Goal: Information Seeking & Learning: Learn about a topic

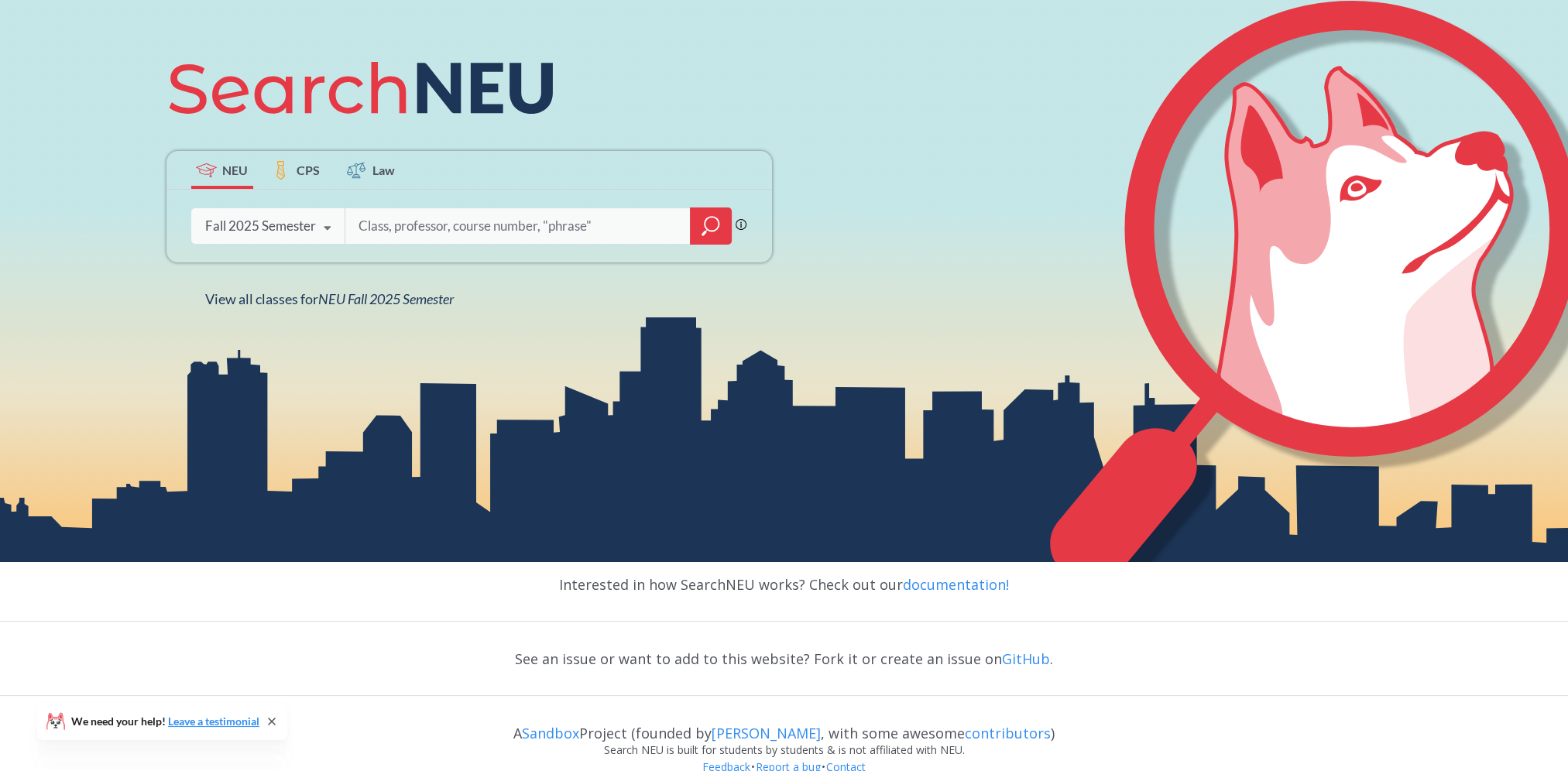
scroll to position [260, 0]
click at [465, 224] on input "search" at bounding box center [518, 225] width 322 height 32
drag, startPoint x: 503, startPoint y: 228, endPoint x: 401, endPoint y: 230, distance: 102.0
click at [401, 230] on input "19897和19918" at bounding box center [518, 225] width 322 height 32
click at [358, 218] on input "19897" at bounding box center [518, 225] width 322 height 32
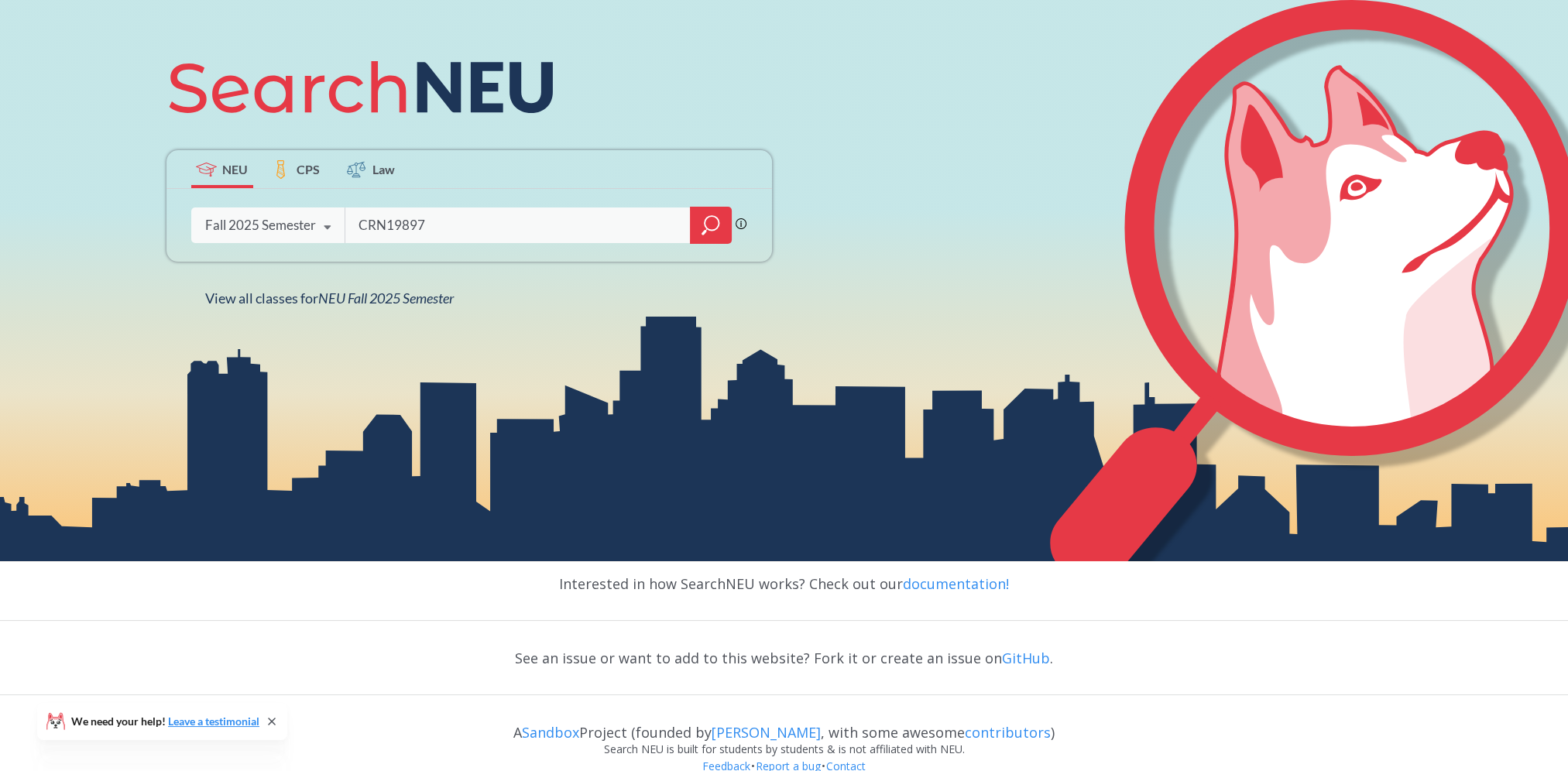
type input "CRN19897"
click at [716, 226] on icon "magnifying glass" at bounding box center [711, 225] width 19 height 22
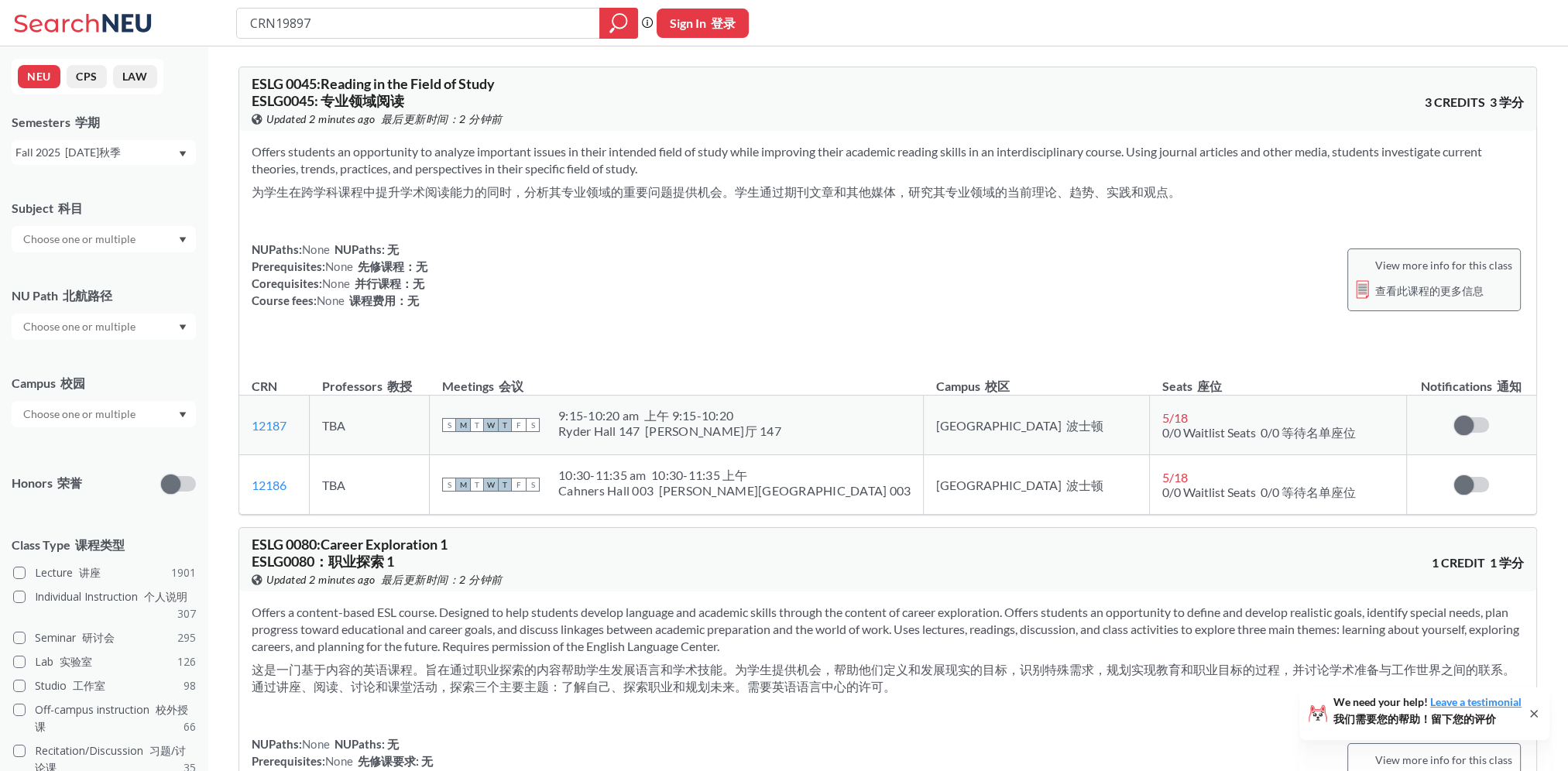
click at [1397, 286] on font "查看此课程的更多信息" at bounding box center [1429, 290] width 108 height 13
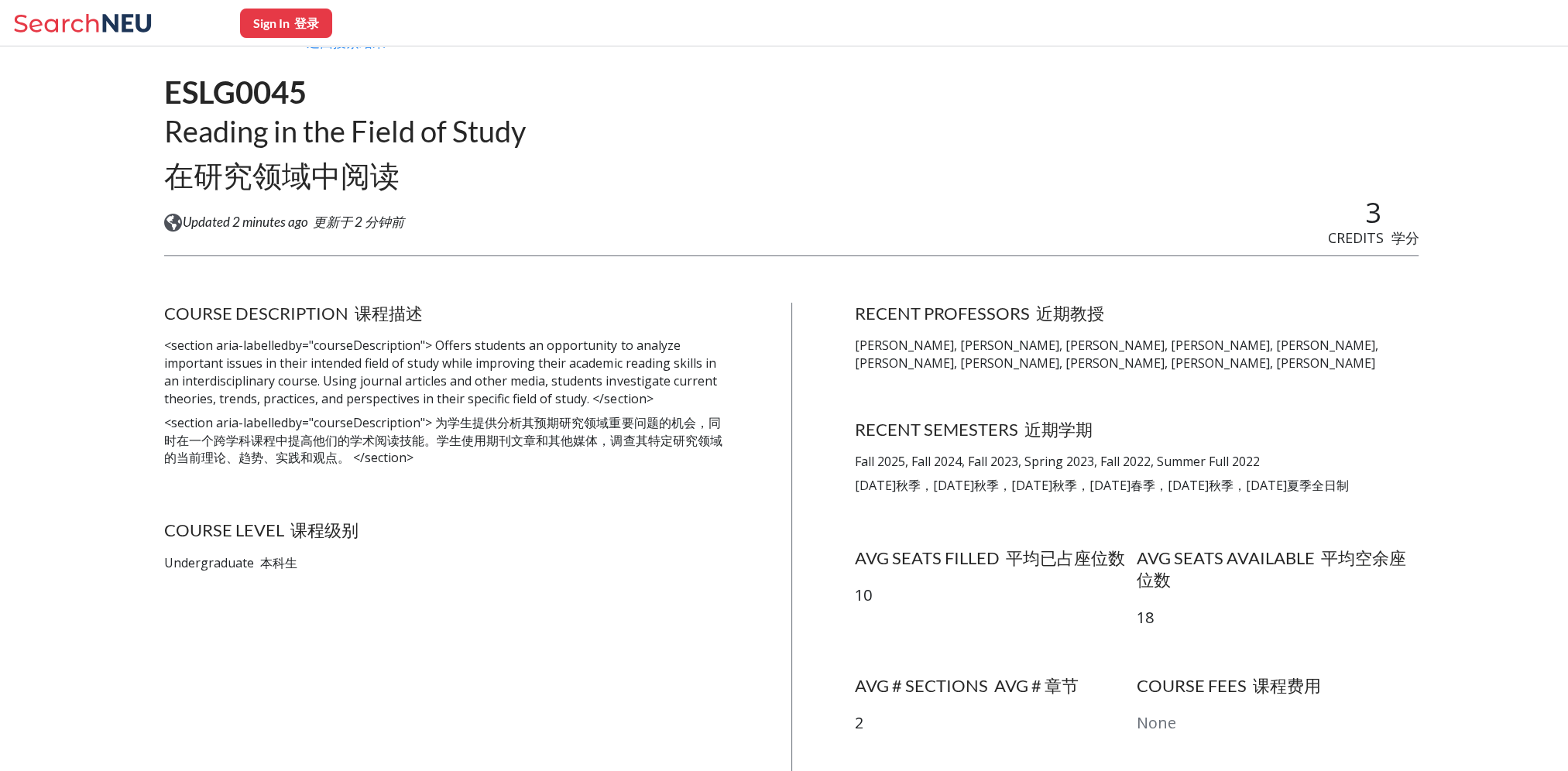
scroll to position [78, 0]
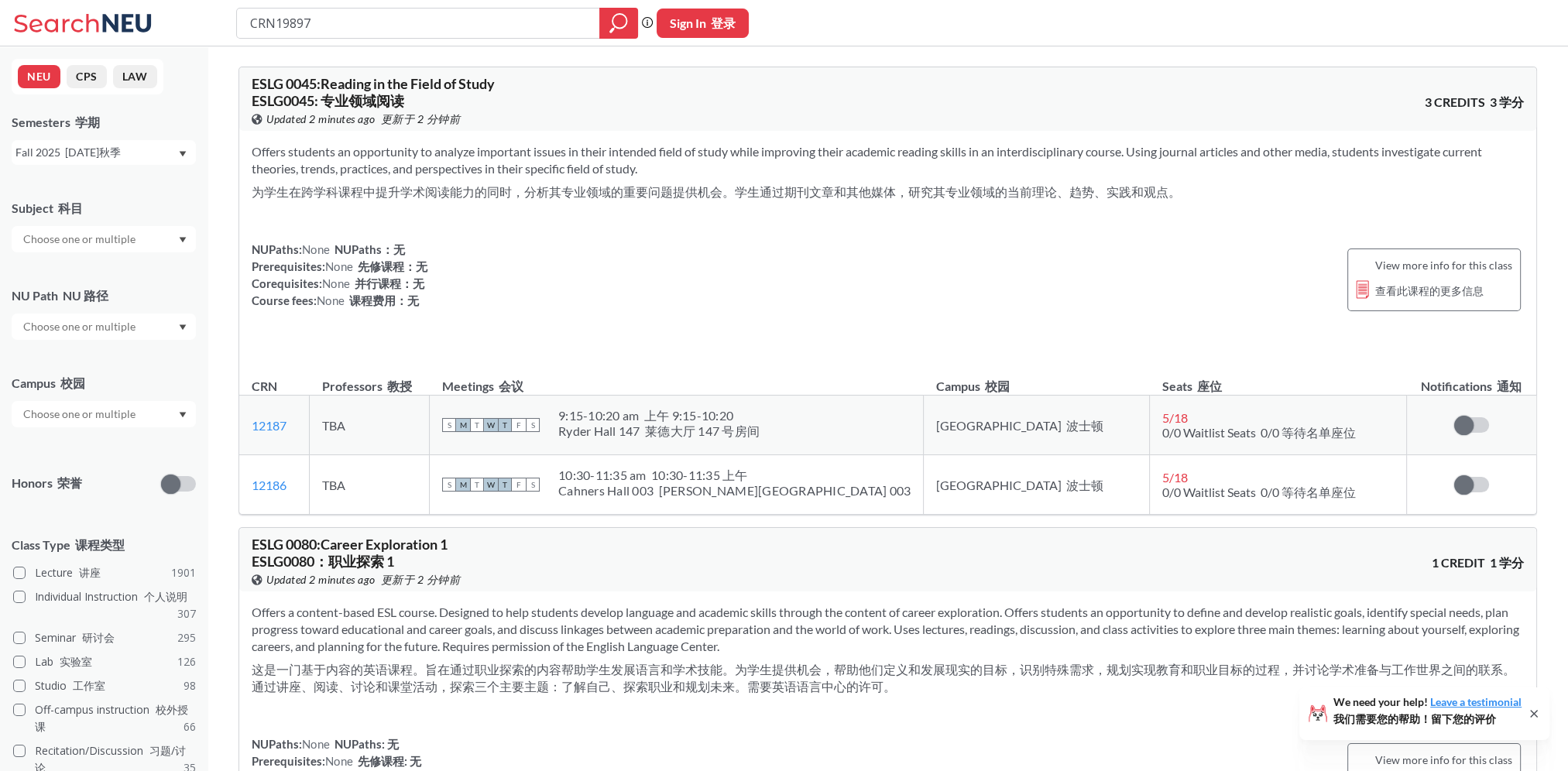
drag, startPoint x: 276, startPoint y: 27, endPoint x: 207, endPoint y: 30, distance: 69.1
click at [209, 28] on div "CRN19897 Phrase search guarantees the exact search appears in the results. Ex. …" at bounding box center [784, 23] width 1568 height 46
type input "19897"
click at [620, 22] on icon "magnifying glass" at bounding box center [618, 24] width 19 height 22
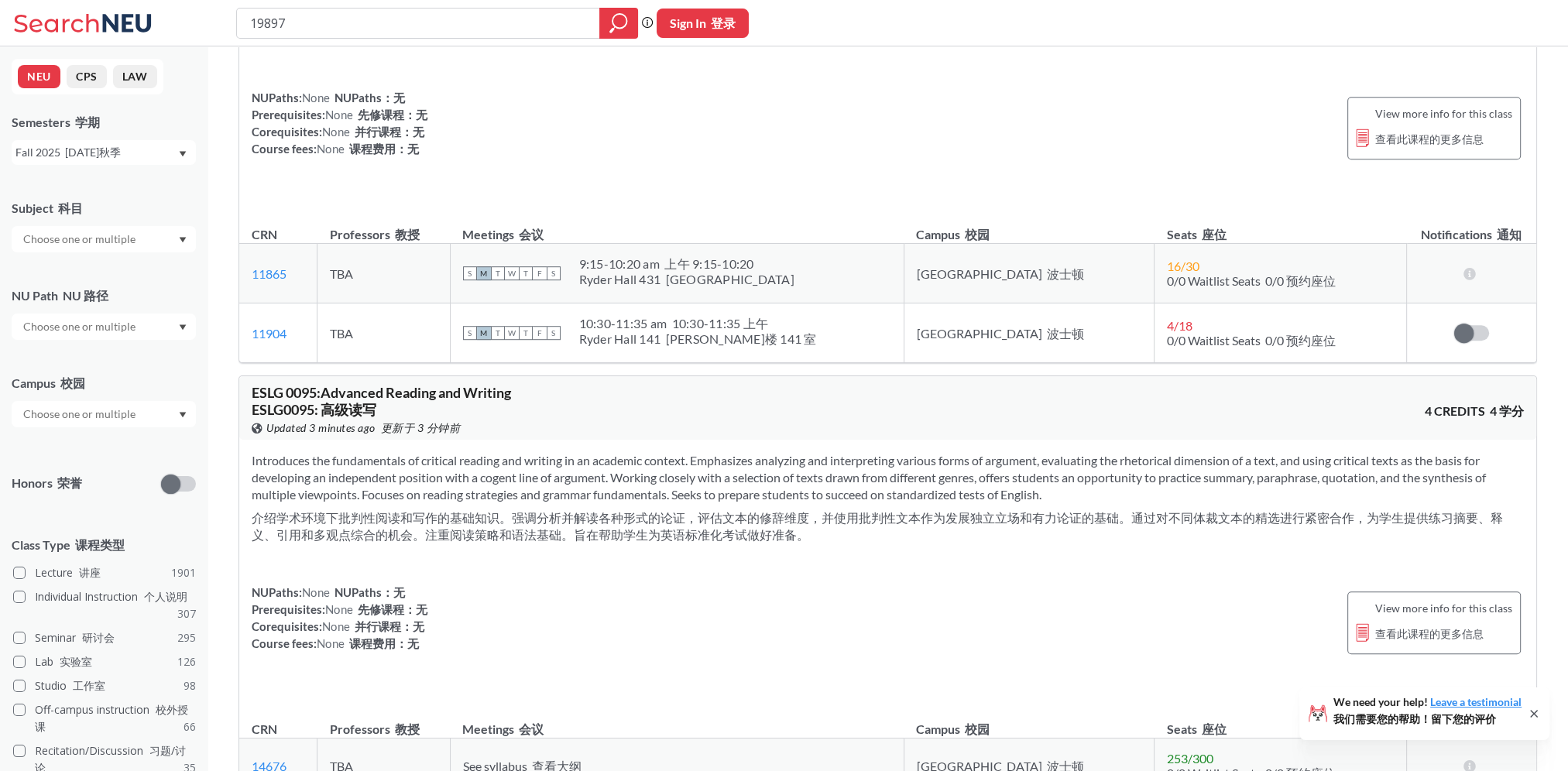
scroll to position [1859, 0]
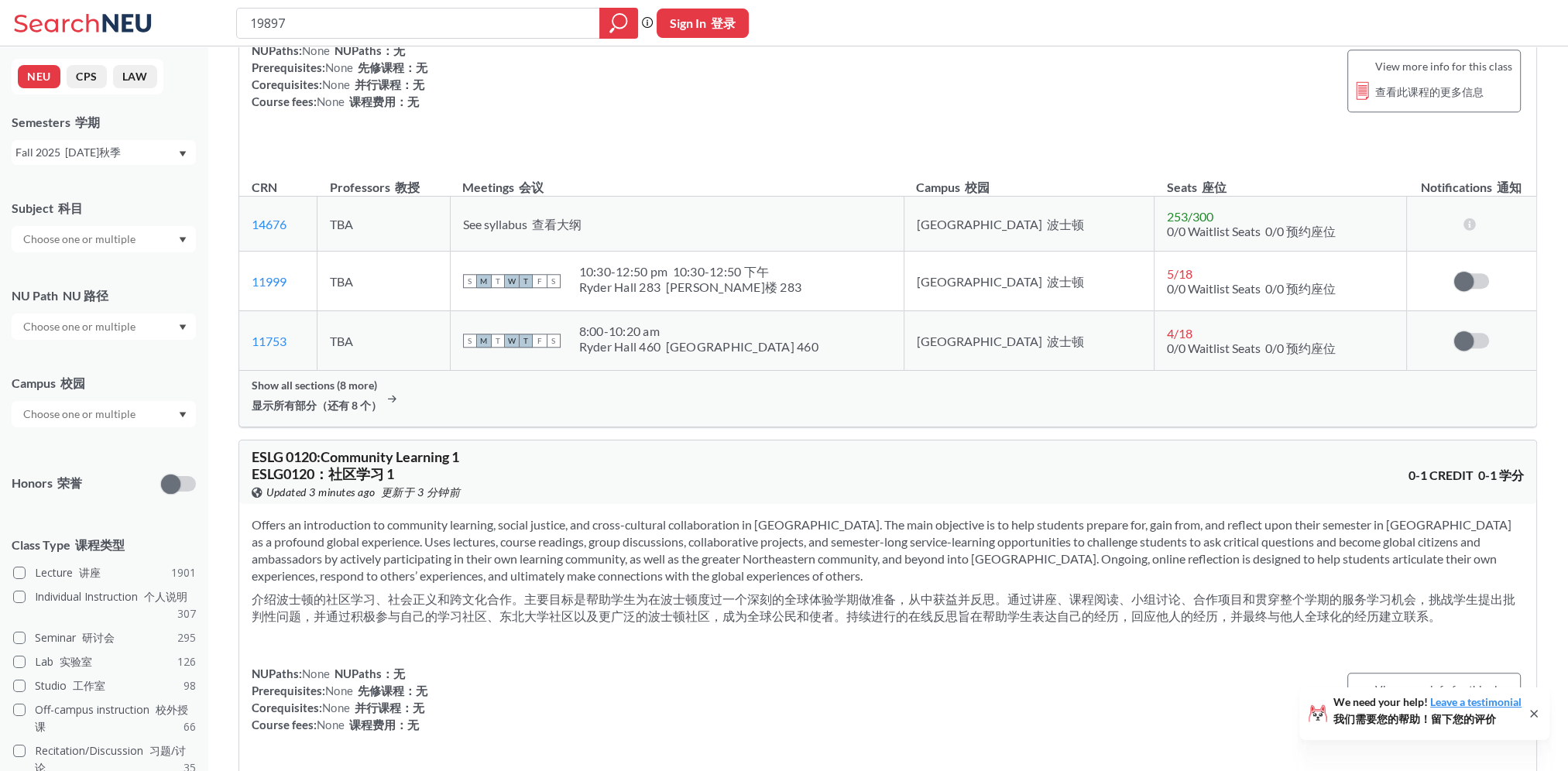
click at [877, 736] on div "NUPaths: None NUPaths：无 Prerequisites: None 先修课程：无 Corequisites: None 并行课程：无 Co…" at bounding box center [888, 714] width 1272 height 96
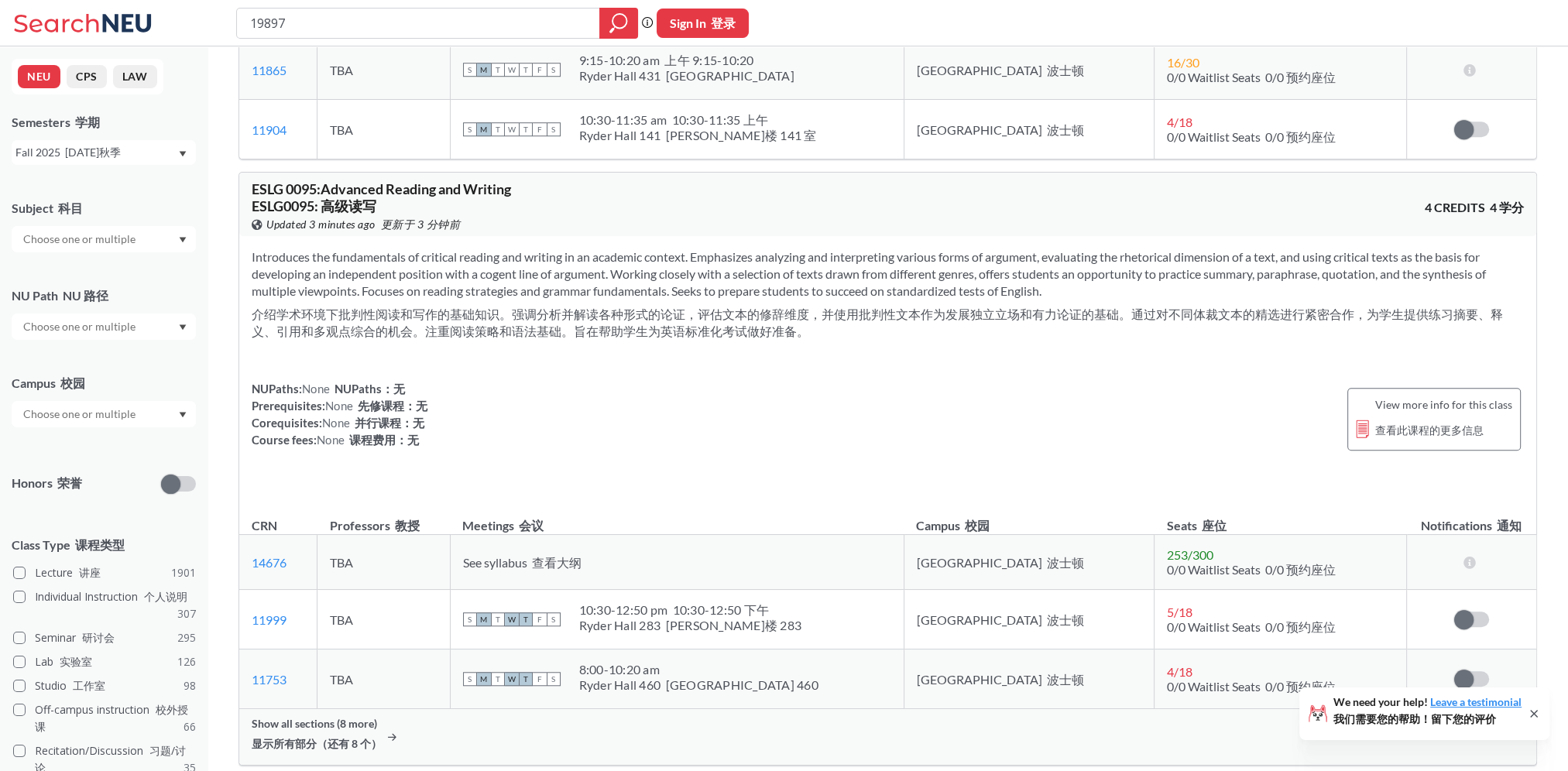
scroll to position [0, 0]
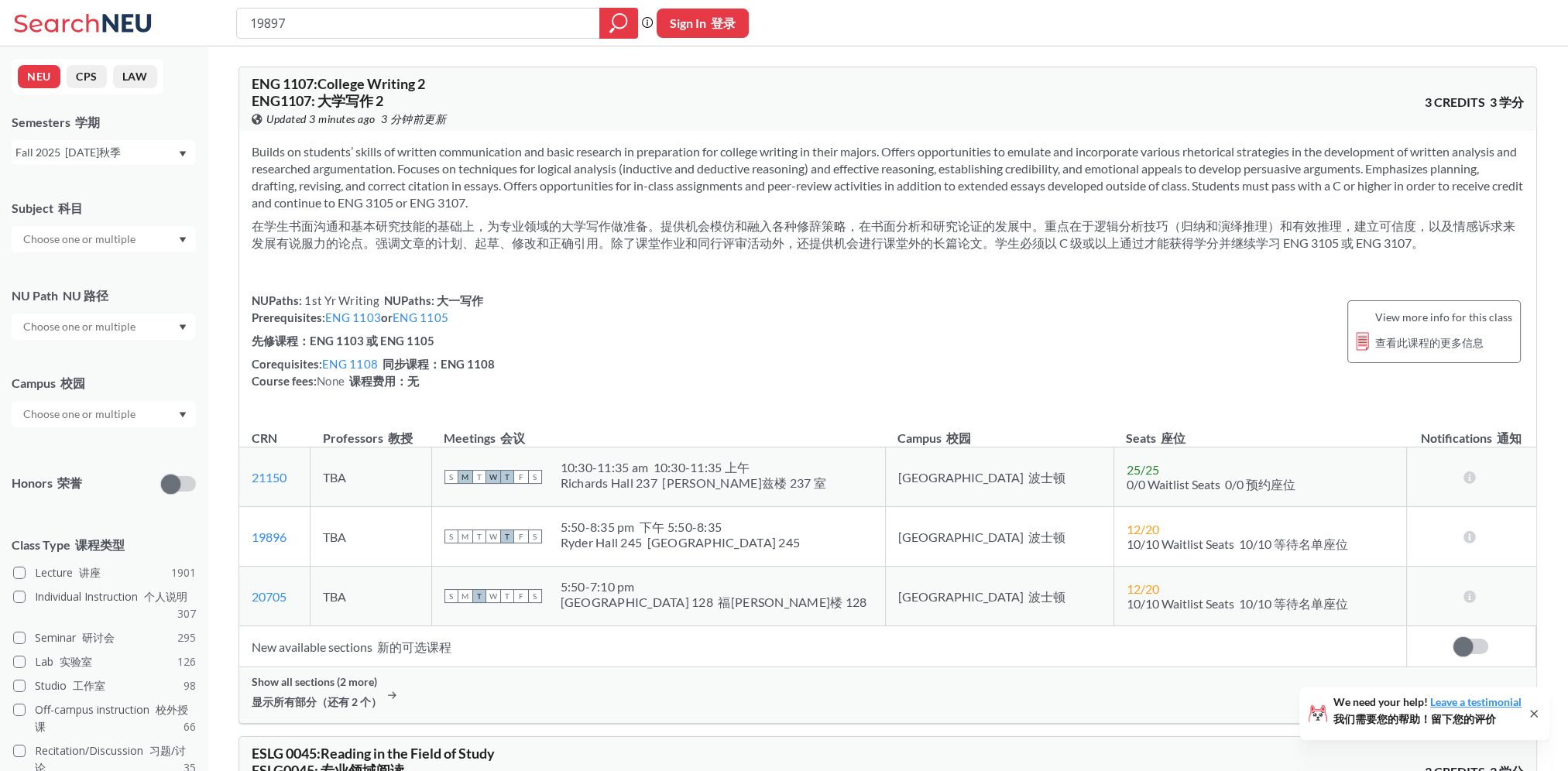
drag, startPoint x: 855, startPoint y: 732, endPoint x: 565, endPoint y: 93, distance: 701.7
drag, startPoint x: 355, startPoint y: 31, endPoint x: 396, endPoint y: 84, distance: 67.0
click at [110, 31] on div "19897 Phrase search guarantees the exact search appears in the results. Ex. If …" at bounding box center [784, 23] width 1568 height 46
type input "19918"
click at [626, 26] on icon "magnifying glass" at bounding box center [618, 24] width 19 height 22
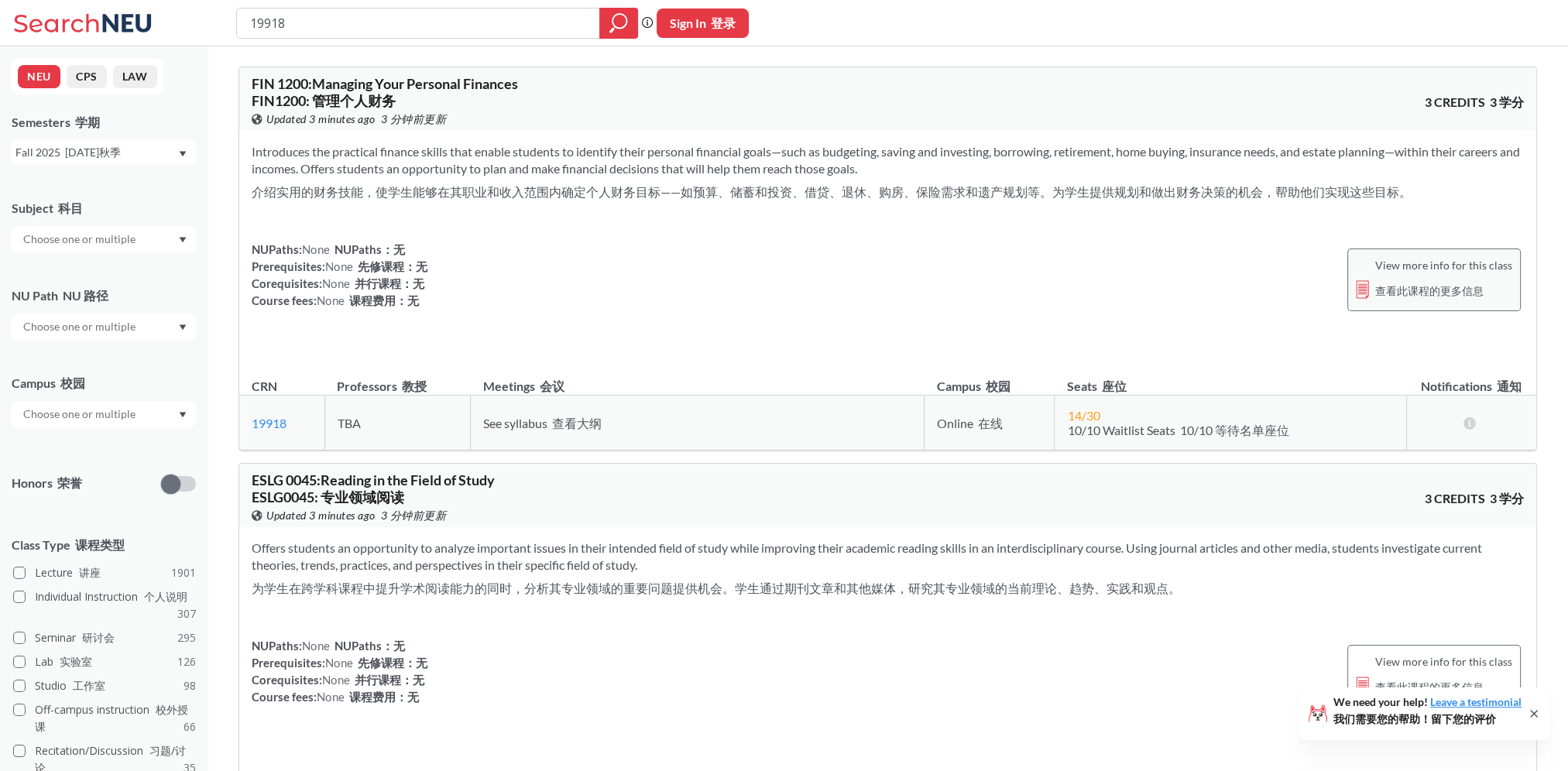
click at [1394, 268] on span "View more info for this class 查看此课程的更多信息" at bounding box center [1443, 281] width 137 height 51
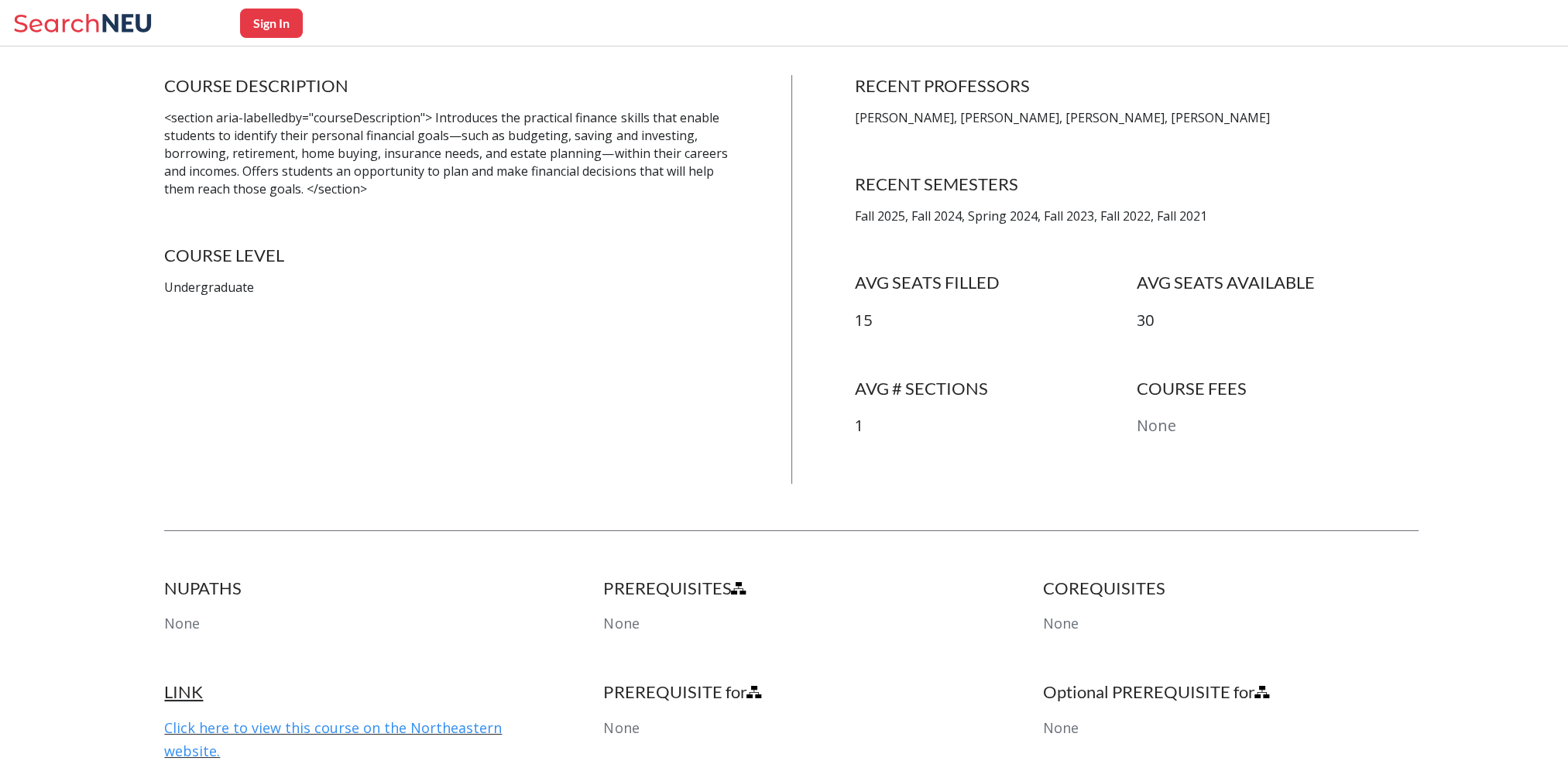
scroll to position [78, 0]
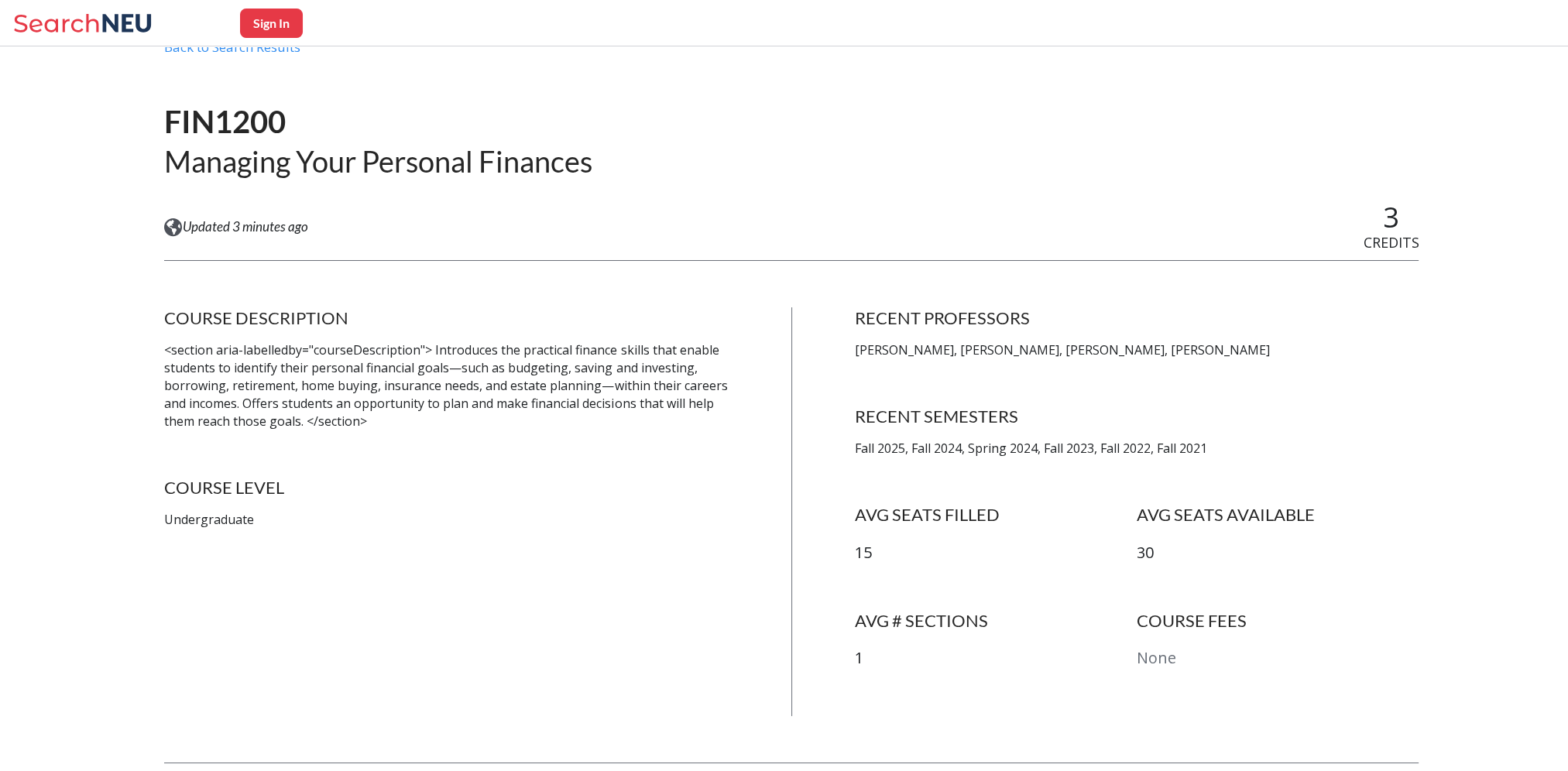
drag, startPoint x: 393, startPoint y: 563, endPoint x: 418, endPoint y: 536, distance: 36.8
click at [393, 563] on div "COURSE DESCRIPTION <section aria-labelledby="courseDescription"> Introduces the…" at bounding box center [446, 512] width 564 height 409
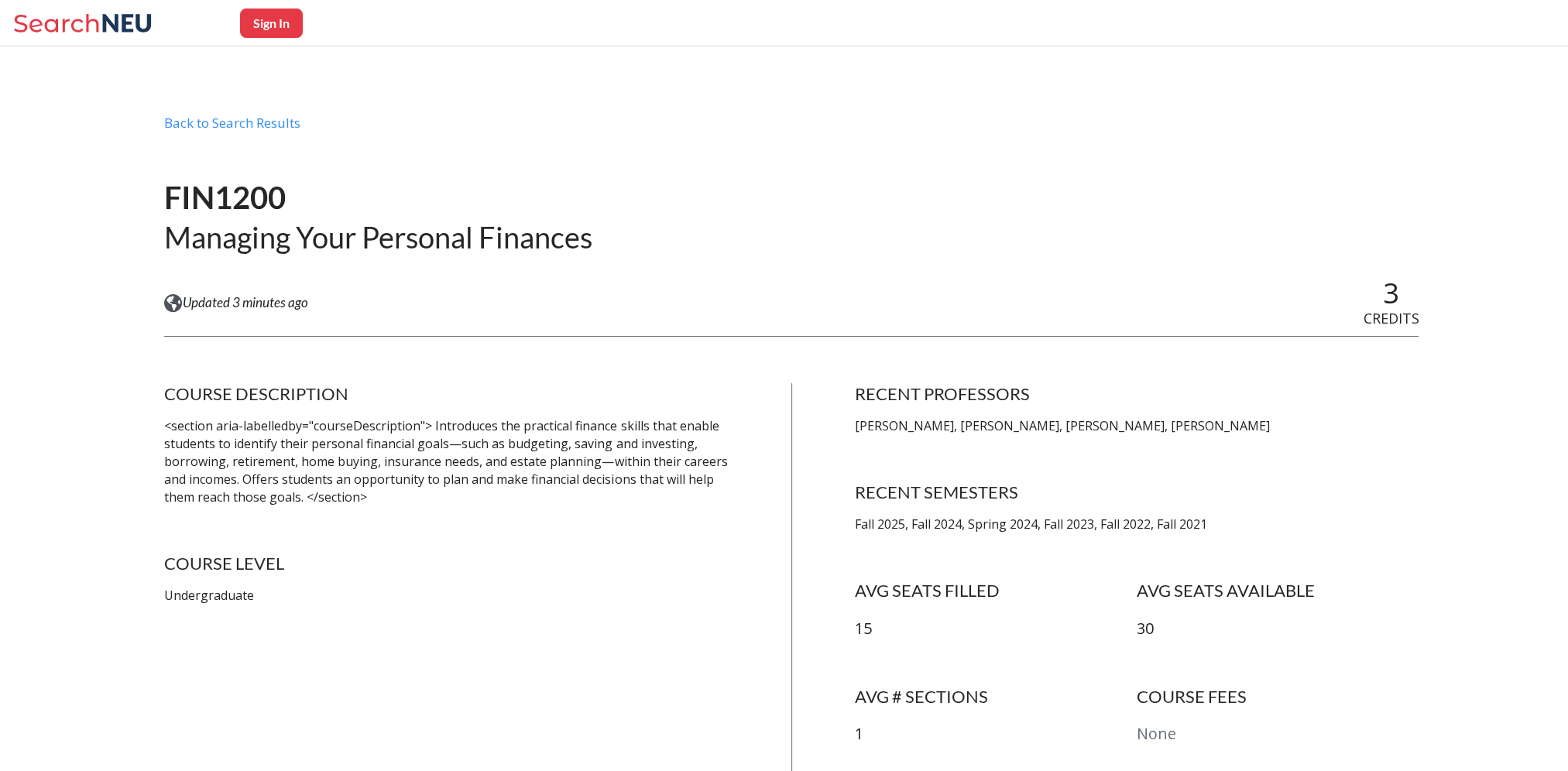
scroll to position [0, 0]
click at [220, 116] on div "Back to Search Results" at bounding box center [791, 131] width 1254 height 30
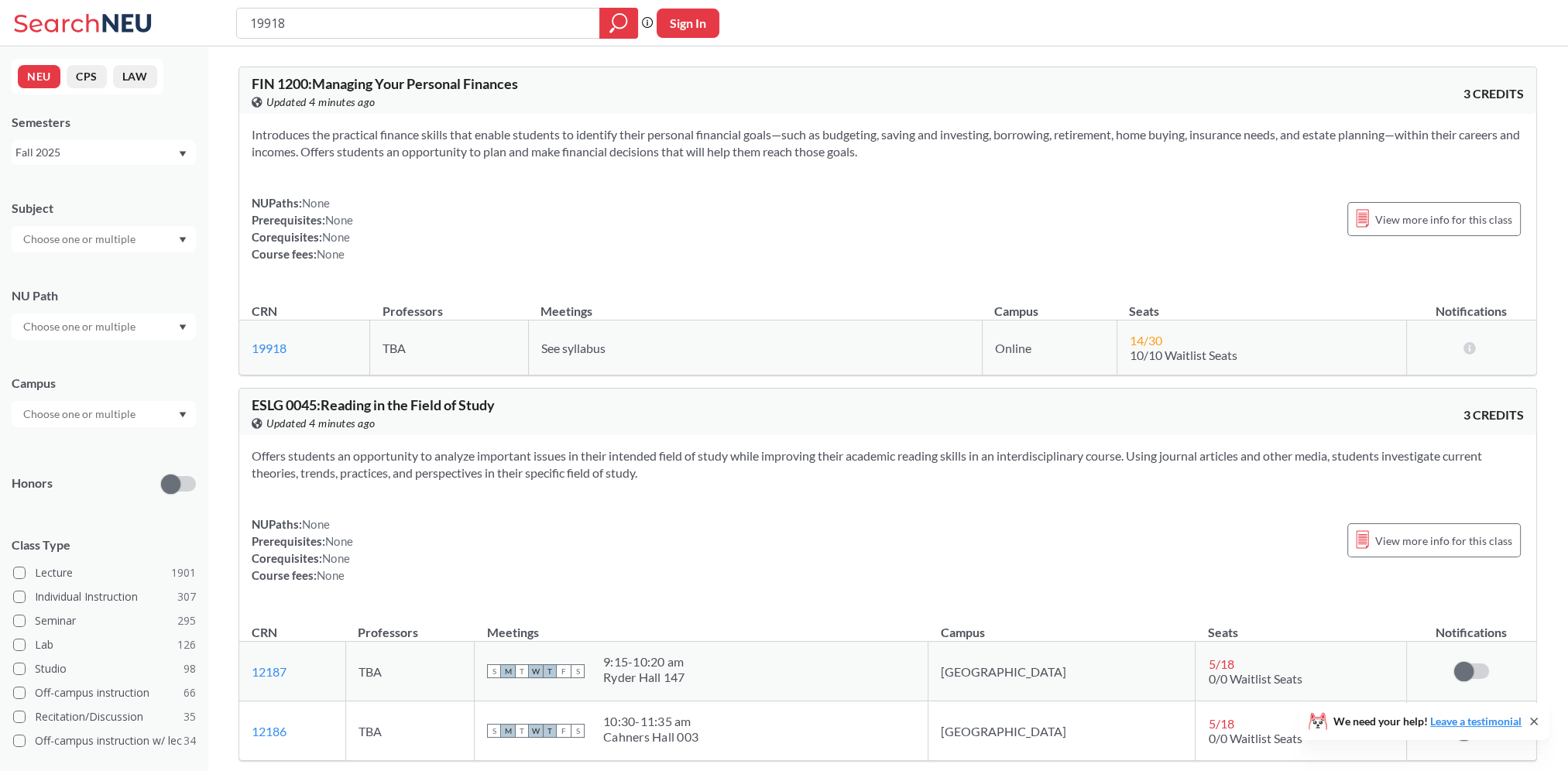
drag, startPoint x: 338, startPoint y: 19, endPoint x: 377, endPoint y: 43, distance: 45.8
click at [122, 19] on div "19918 Phrase search guarantees the exact search appears in the results. Ex. If …" at bounding box center [784, 23] width 1568 height 46
type input "19897"
click at [610, 28] on icon "magnifying glass" at bounding box center [618, 24] width 19 height 22
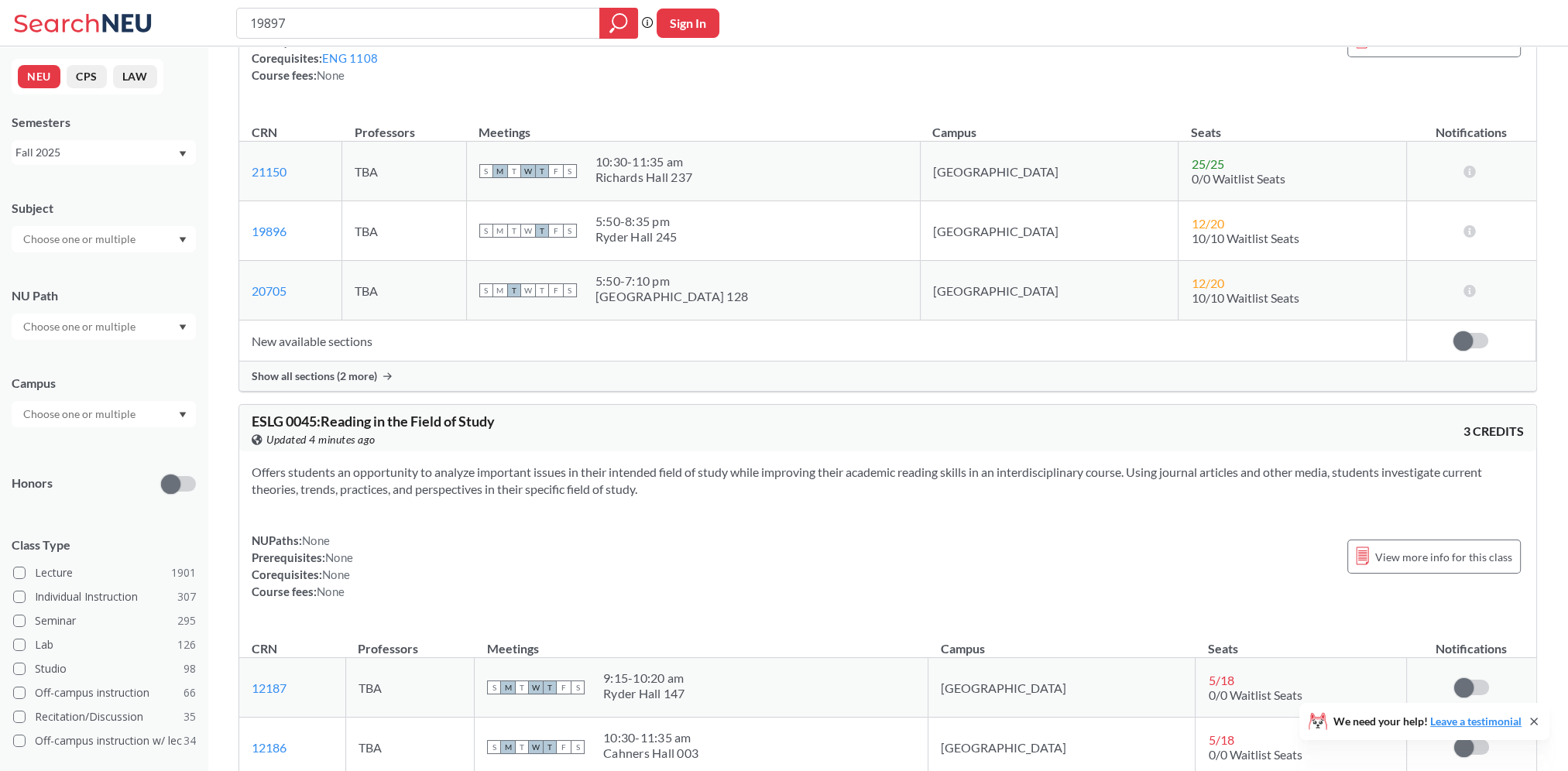
scroll to position [78, 0]
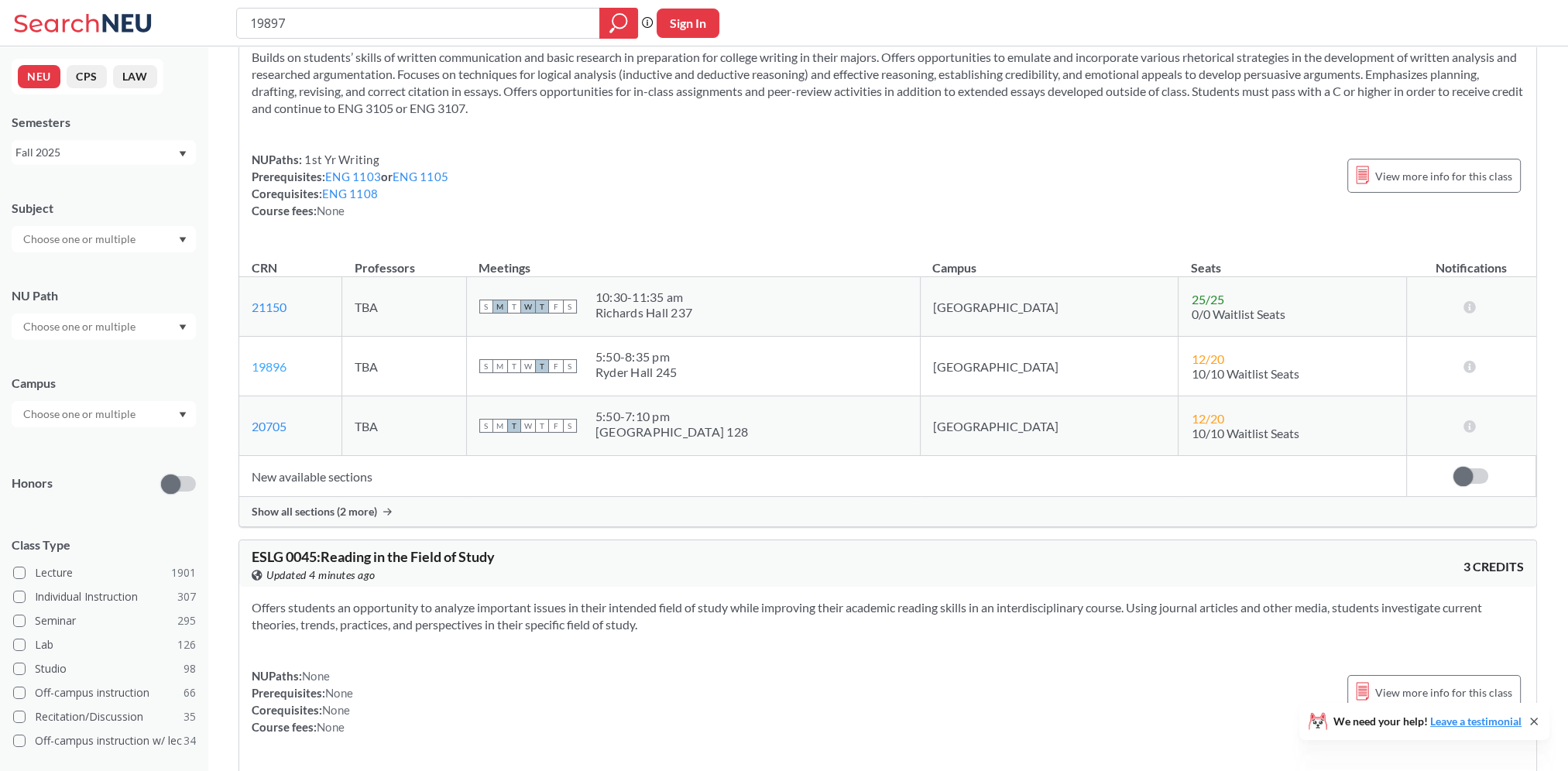
click at [275, 363] on link "19896" at bounding box center [268, 366] width 34 height 15
click at [1473, 367] on icon at bounding box center [1469, 366] width 15 height 13
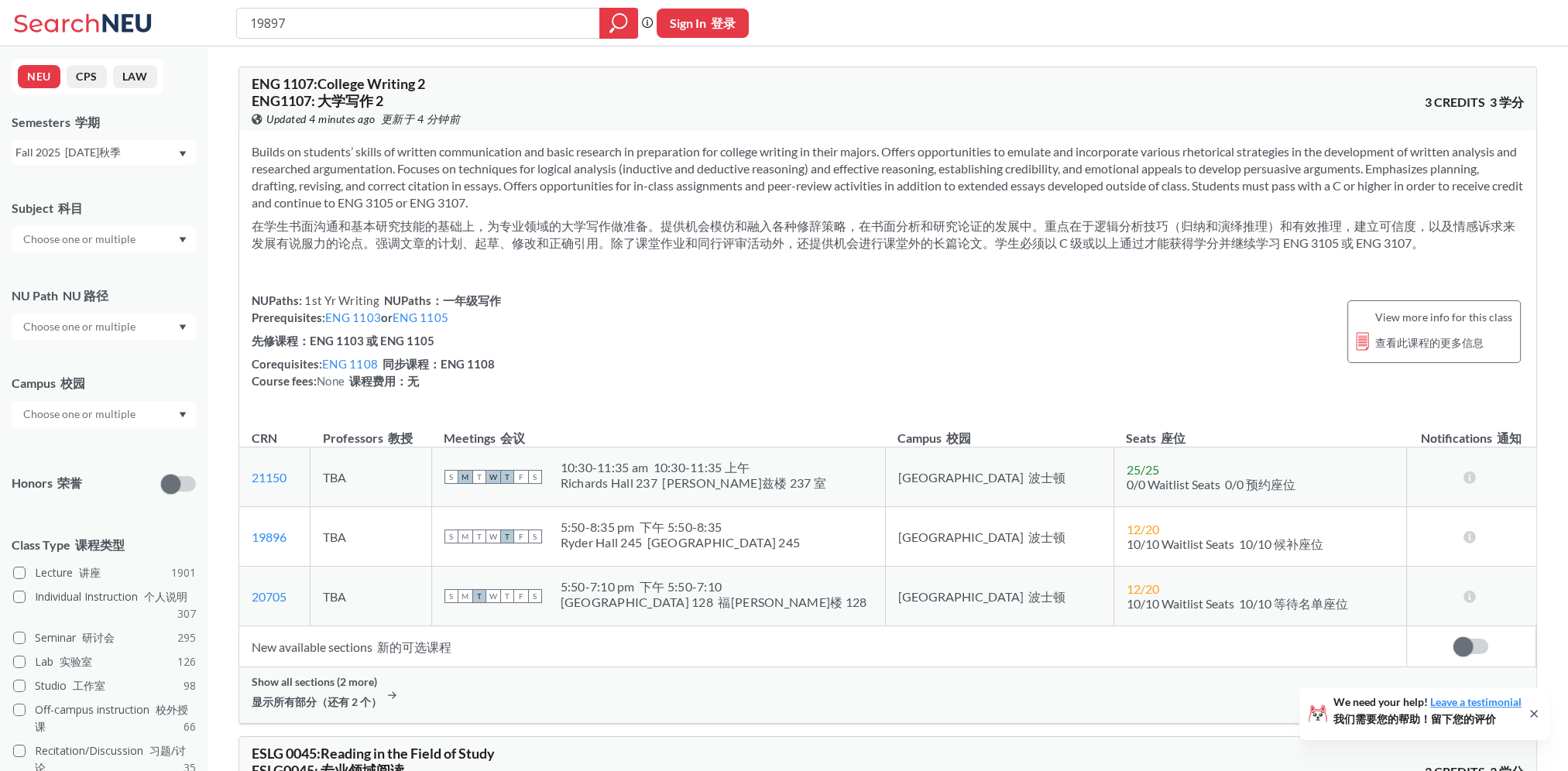
scroll to position [465, 0]
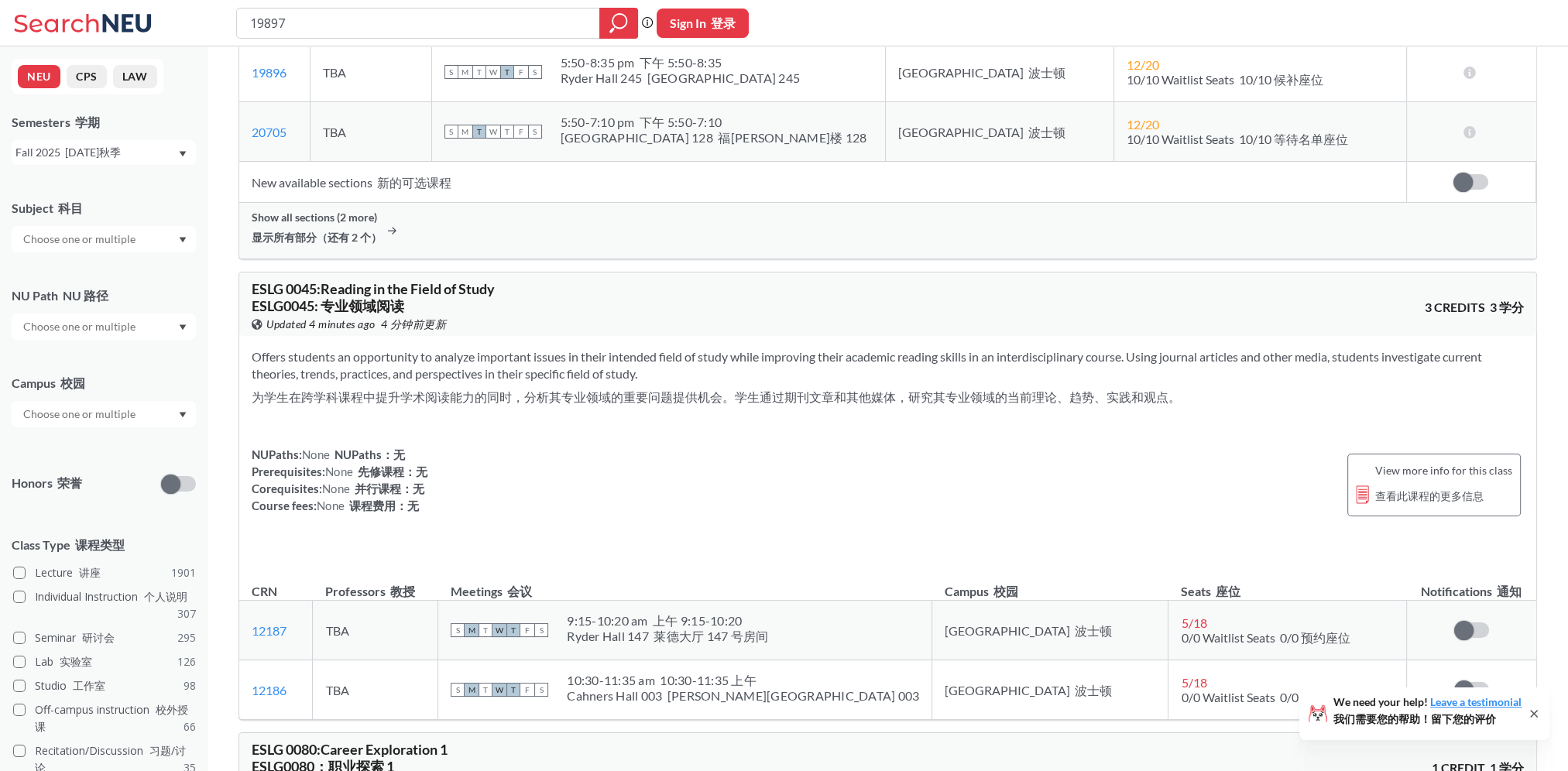
drag, startPoint x: 873, startPoint y: 705, endPoint x: 870, endPoint y: 714, distance: 9.5
click at [873, 706] on td "S M T W T F S 10:30 - 11:35 am 10:30-11:35 上午 [GEOGRAPHIC_DATA] 003 [PERSON_NAM…" at bounding box center [685, 690] width 494 height 60
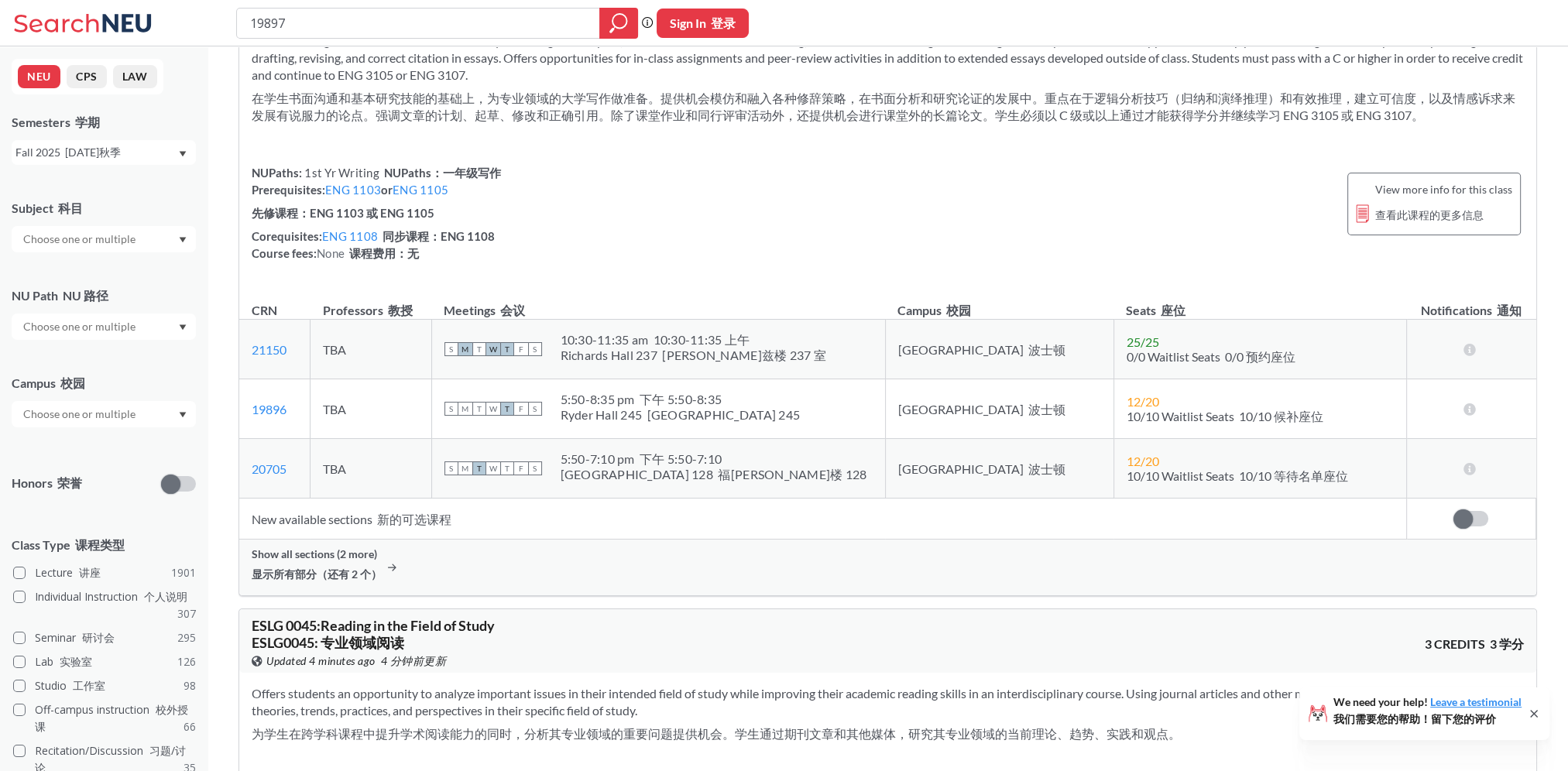
scroll to position [0, 0]
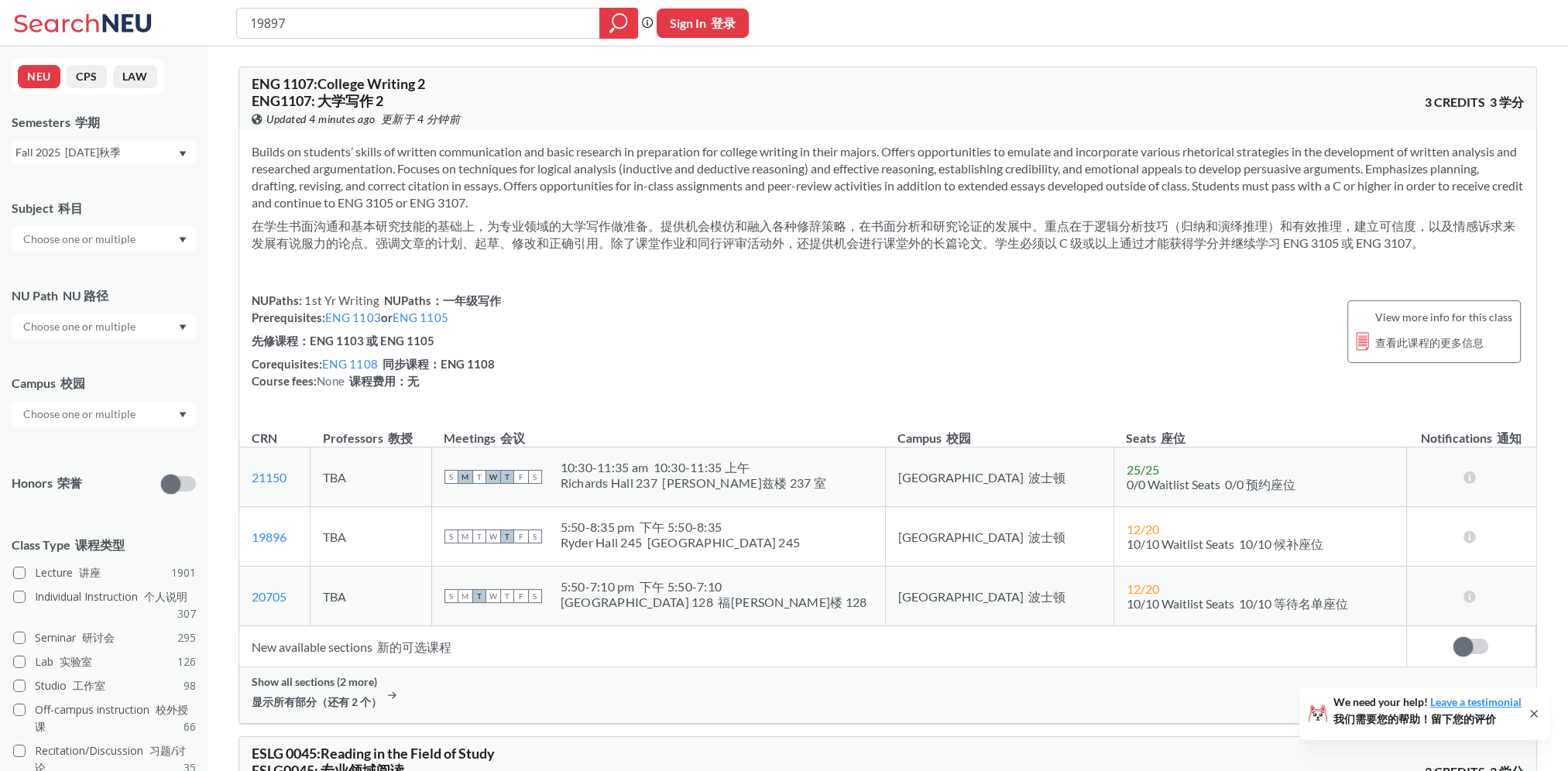
click at [387, 192] on section "Builds on students’ skills of written communication and basic research in prepa…" at bounding box center [888, 201] width 1272 height 115
click at [86, 71] on button "CPS" at bounding box center [87, 77] width 40 height 24
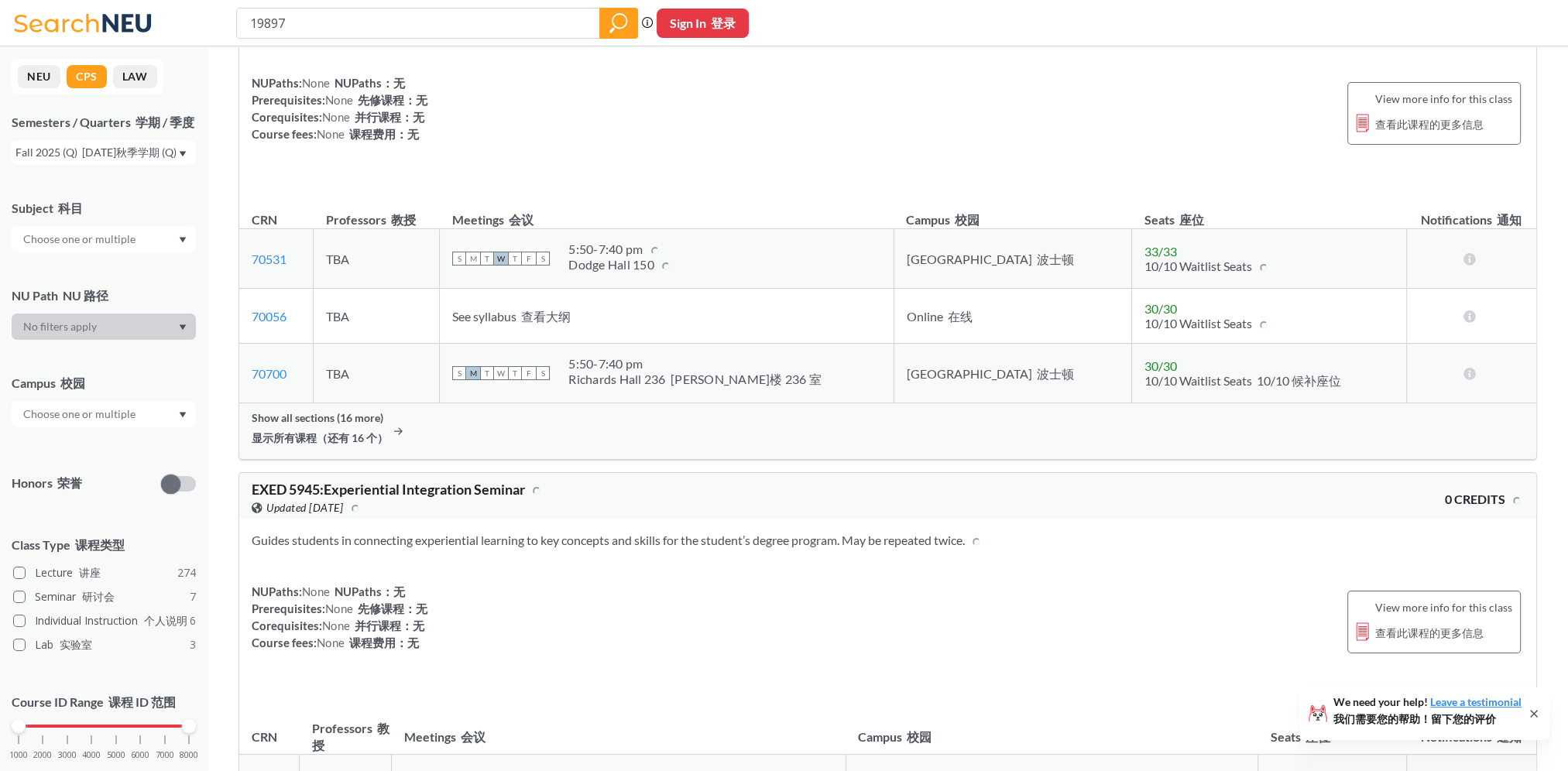
scroll to position [620, 0]
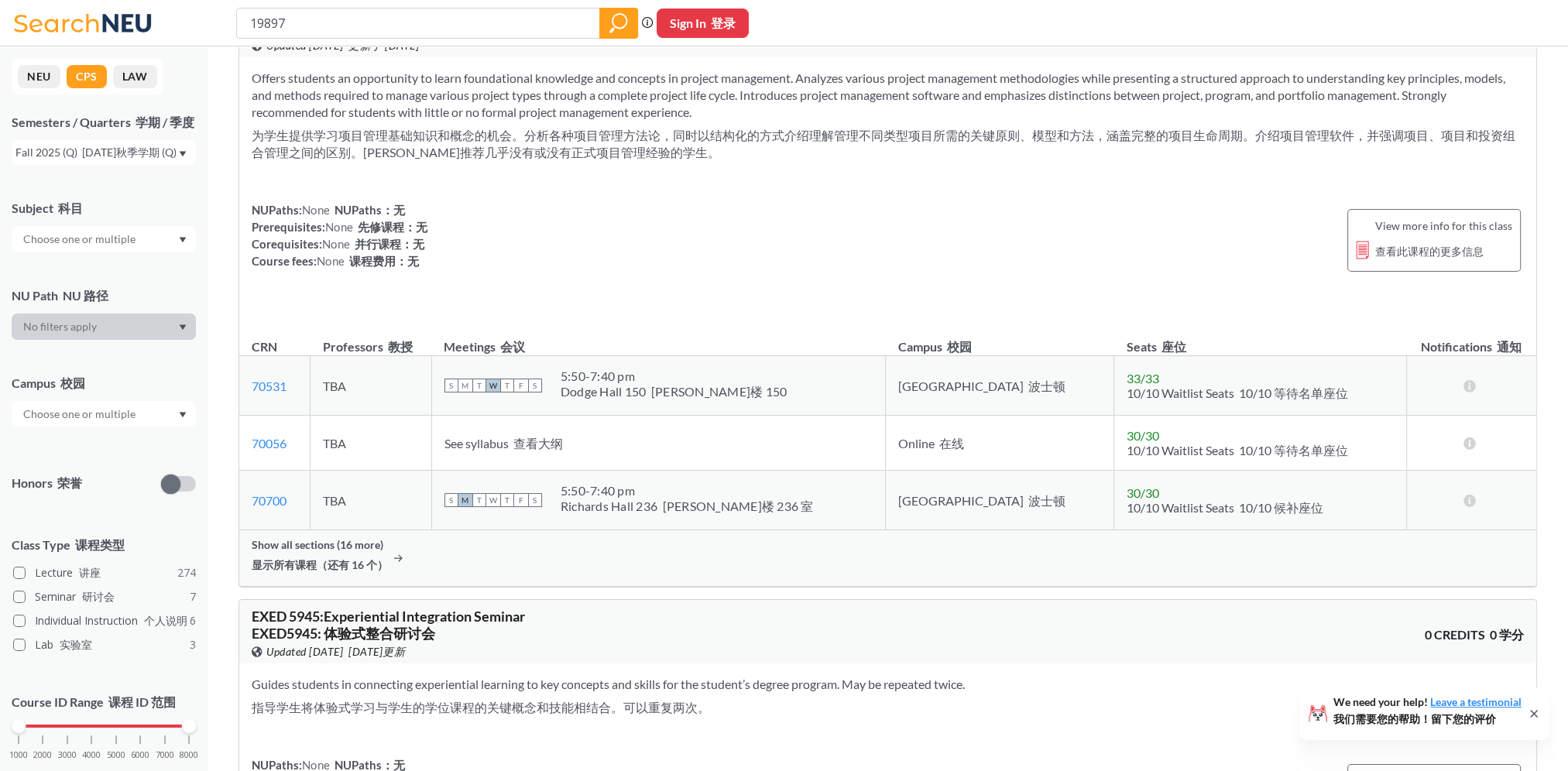
click at [613, 28] on icon "magnifying glass" at bounding box center [611, 30] width 5 height 6
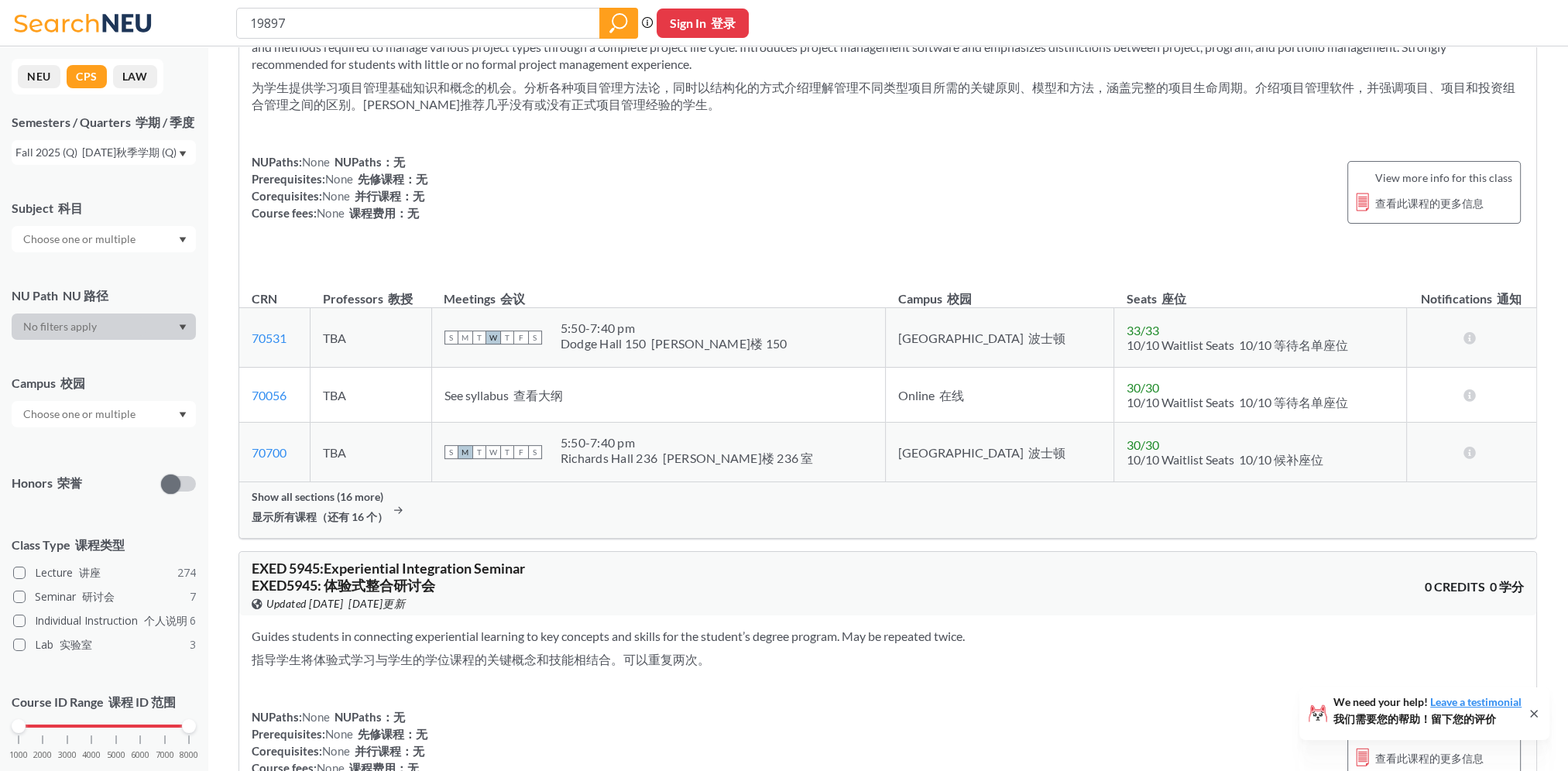
scroll to position [0, 0]
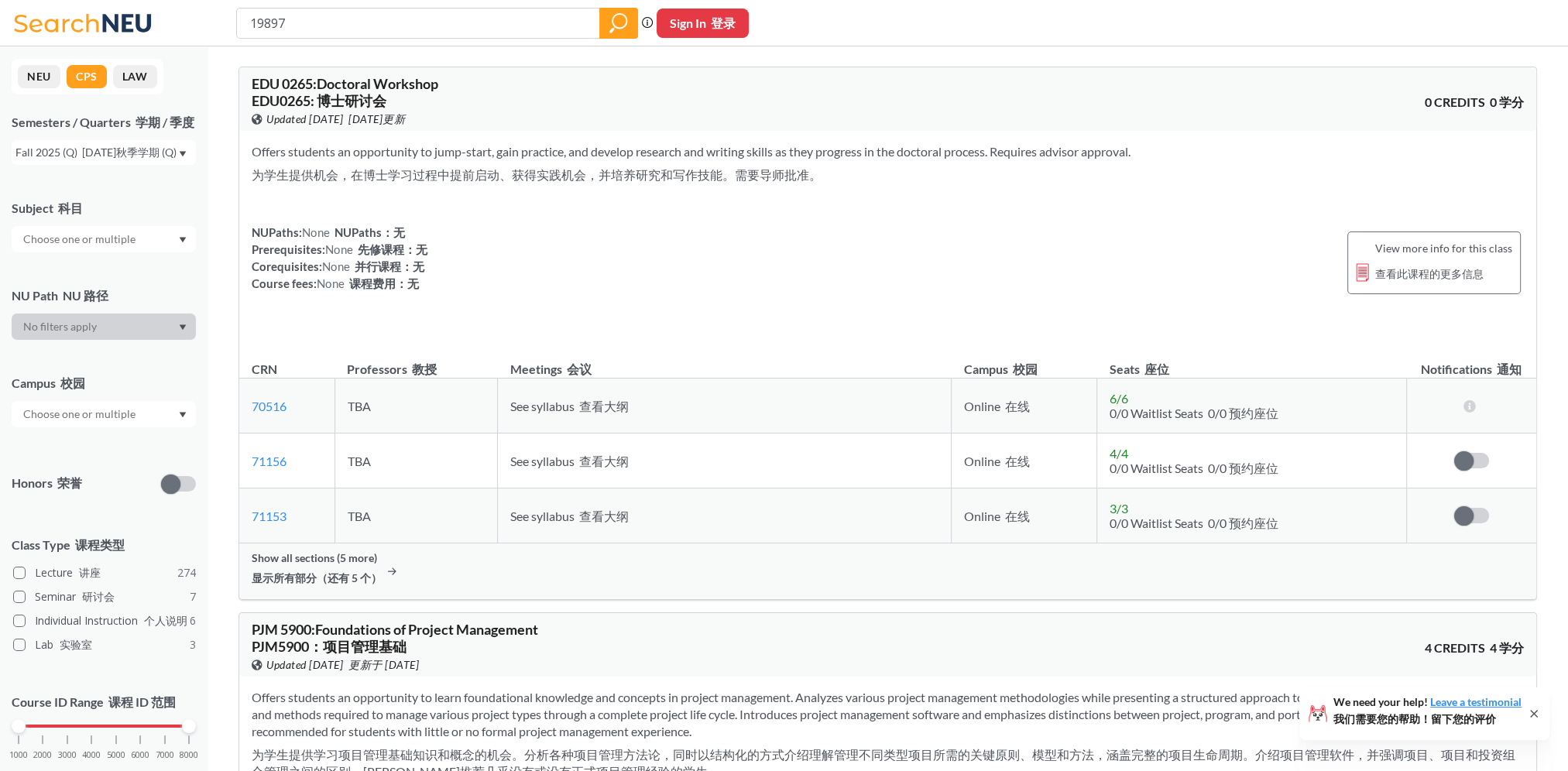
drag, startPoint x: 681, startPoint y: 527, endPoint x: 647, endPoint y: 224, distance: 304.9
click at [618, 31] on icon "magnifying glass" at bounding box center [618, 24] width 19 height 22
click at [161, 155] on font "[DATE]秋季学期 (Q)" at bounding box center [129, 151] width 94 height 13
